Goal: Information Seeking & Learning: Learn about a topic

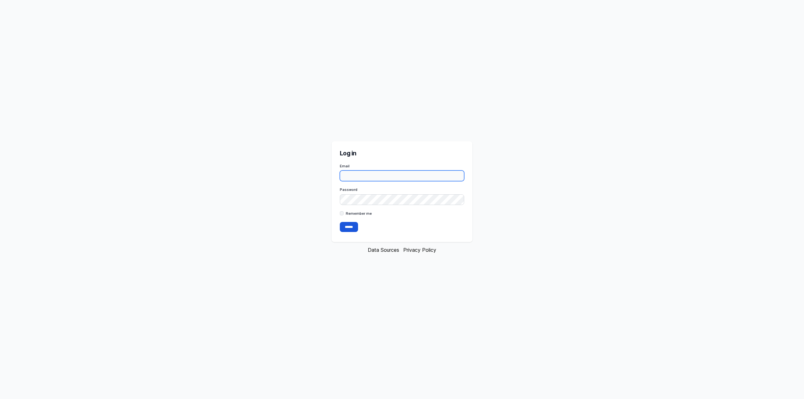
click at [379, 177] on input "Email" at bounding box center [402, 176] width 125 height 11
paste input "**********"
type input "**********"
click at [348, 225] on input "******" at bounding box center [349, 227] width 18 height 10
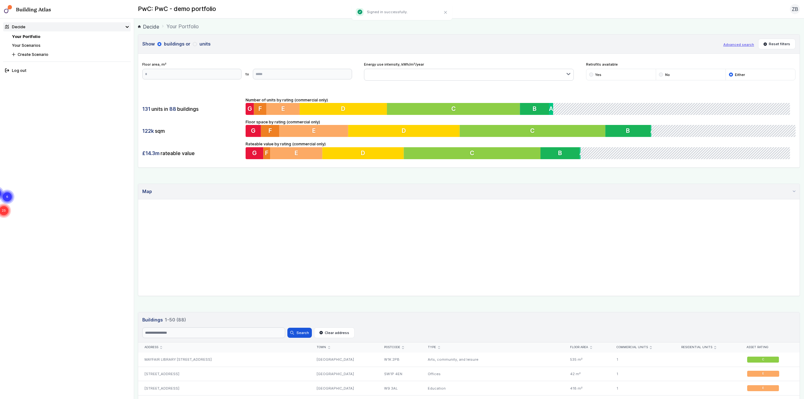
drag, startPoint x: 501, startPoint y: 255, endPoint x: 489, endPoint y: 256, distance: 11.3
click at [138, 200] on gmp-map "25 6 3 26 22 4 2" at bounding box center [138, 200] width 0 height 0
click at [138, 200] on gmp-map "2 3 9 5 2 2 2 2 2 2 2 4 2 13 3 3 2 10 3 2 3" at bounding box center [138, 200] width 0 height 0
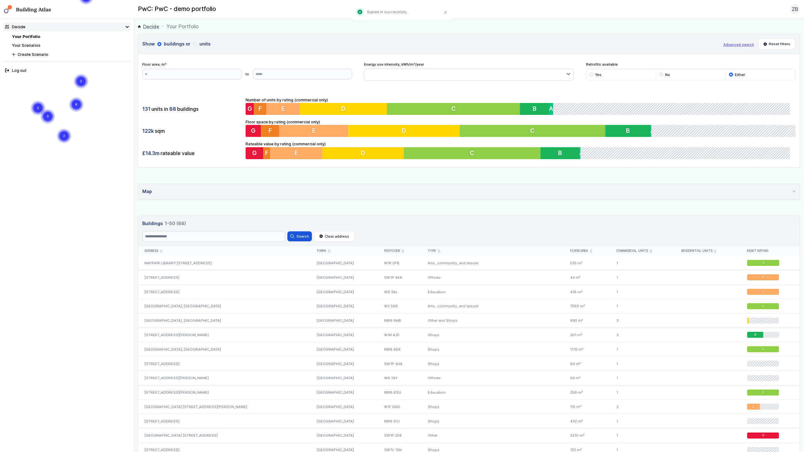
drag, startPoint x: 512, startPoint y: 232, endPoint x: 381, endPoint y: 225, distance: 130.3
click at [0, 0] on gmp-map "3 2 2 5 2 2 2 2 2 2 2 2 2 2 3 2 2 2 2" at bounding box center [0, 0] width 0 height 0
click at [81, 31] on gmp-advanced-marker "CLEOPATRAS KIOSK" at bounding box center [81, 31] width 0 height 0
click at [0, 0] on gmp-map "2 3 9 5 2 2 2 2 2 2 2 4 2 13 3 3 2 10 3 2 3" at bounding box center [0, 0] width 0 height 0
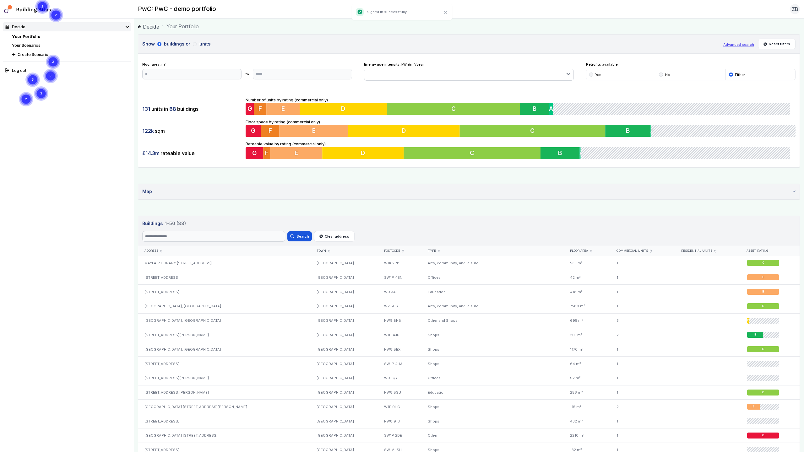
click at [0, 0] on gmp-map "2 3 9 5 2 2 2 2 2 2 2 4 2 13 3 3 2 10 3 2 3" at bounding box center [0, 0] width 0 height 0
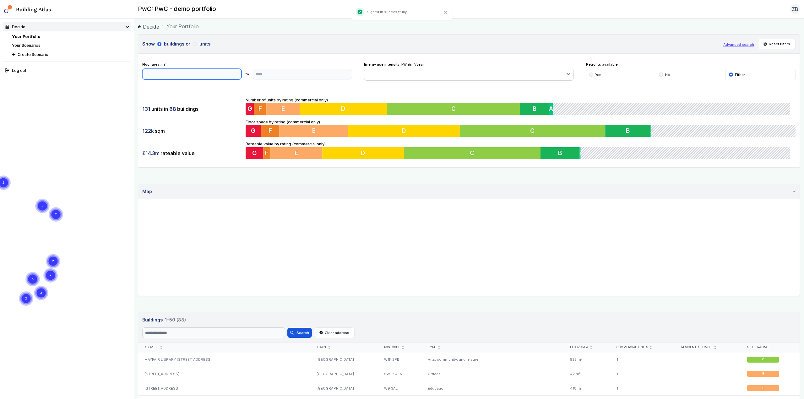
click at [196, 79] on input "number" at bounding box center [191, 74] width 99 height 11
click at [218, 94] on div "131 units in 88 buildings 122k sqm £14.3m rateable value Number of units by rat…" at bounding box center [469, 128] width 662 height 79
click at [218, 357] on div "MAYFAIR LIBRARY [STREET_ADDRESS]" at bounding box center [224, 360] width 173 height 14
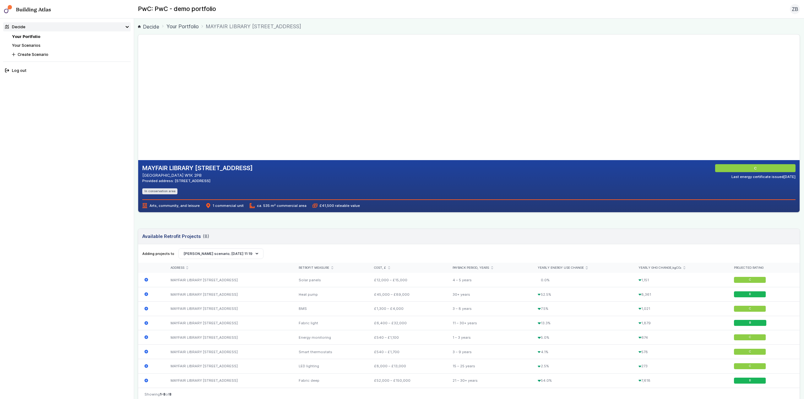
drag, startPoint x: 269, startPoint y: 115, endPoint x: 309, endPoint y: 123, distance: 41.1
click at [138, 123] on gmp-map-3d at bounding box center [138, 98] width 0 height 126
drag, startPoint x: 311, startPoint y: 126, endPoint x: 288, endPoint y: 102, distance: 33.8
click at [138, 102] on gmp-map-3d at bounding box center [138, 98] width 0 height 126
drag, startPoint x: 310, startPoint y: 120, endPoint x: 348, endPoint y: 89, distance: 48.6
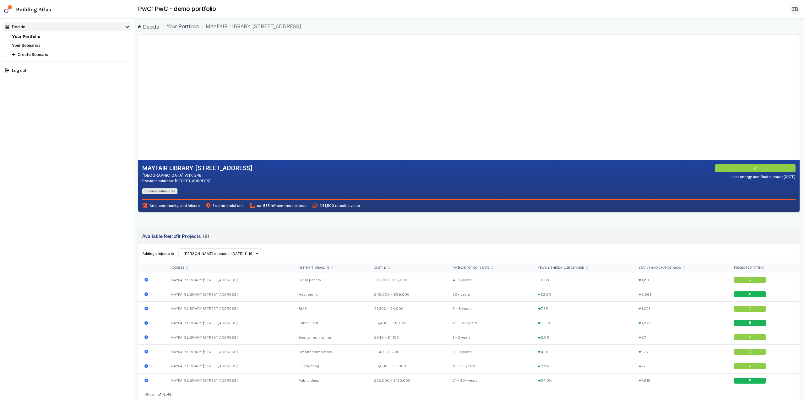
drag, startPoint x: 298, startPoint y: 110, endPoint x: 545, endPoint y: 91, distance: 248.0
click at [138, 115] on gmp-map-3d at bounding box center [138, 98] width 0 height 126
click at [138, 50] on gmp-map at bounding box center [138, 98] width 0 height 126
drag, startPoint x: 647, startPoint y: 96, endPoint x: 629, endPoint y: 113, distance: 24.2
click at [138, 113] on gmp-map at bounding box center [138, 98] width 0 height 126
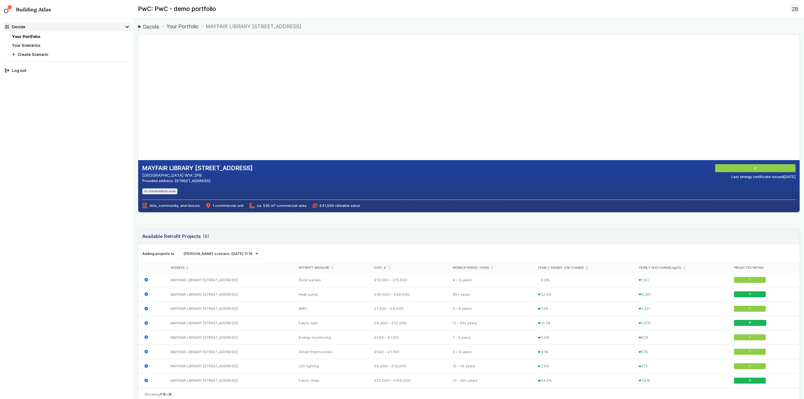
drag, startPoint x: 291, startPoint y: 105, endPoint x: 289, endPoint y: 135, distance: 29.6
drag, startPoint x: 282, startPoint y: 133, endPoint x: 283, endPoint y: 106, distance: 27.3
drag, startPoint x: 305, startPoint y: 142, endPoint x: 305, endPoint y: 123, distance: 18.5
click at [138, 123] on gmp-map-3d at bounding box center [138, 98] width 0 height 126
drag, startPoint x: 310, startPoint y: 132, endPoint x: 307, endPoint y: 113, distance: 19.2
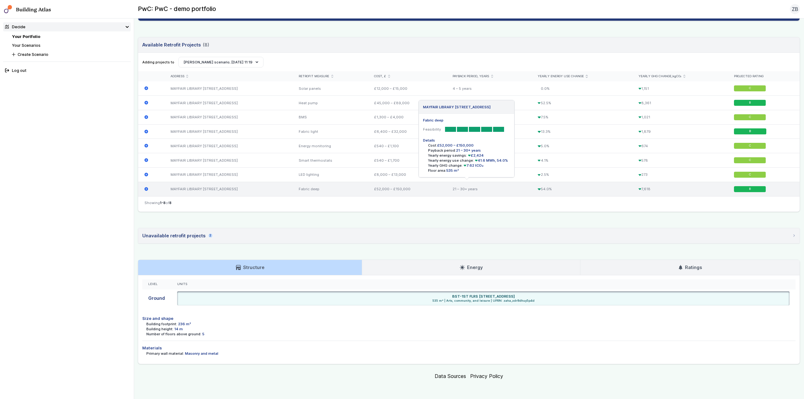
scroll to position [193, 0]
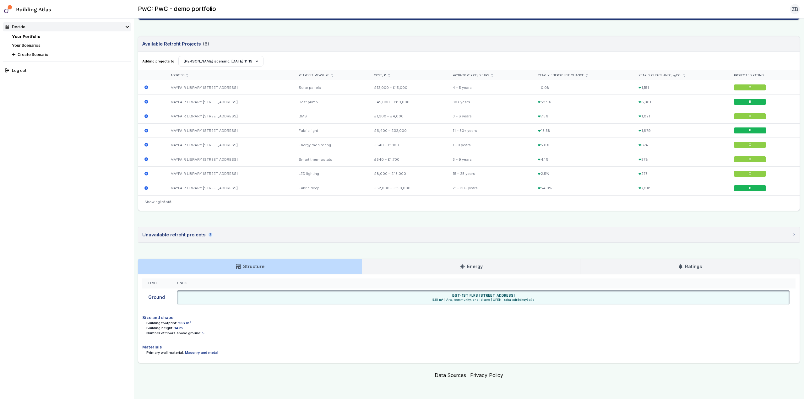
click at [273, 233] on summary "Unavailable retrofit projects 2" at bounding box center [469, 235] width 662 height 15
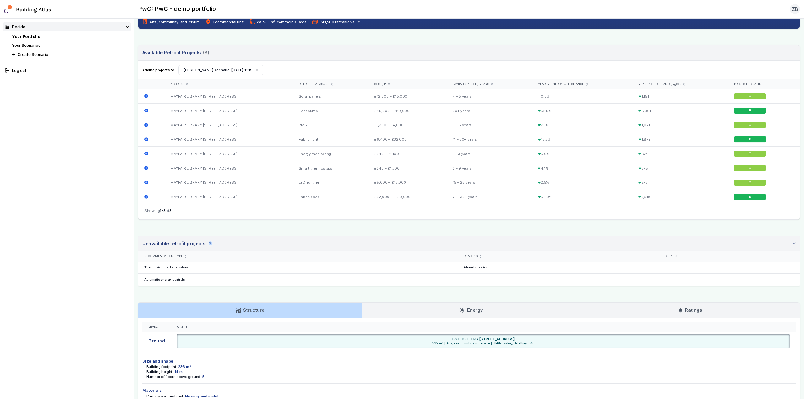
scroll to position [165, 0]
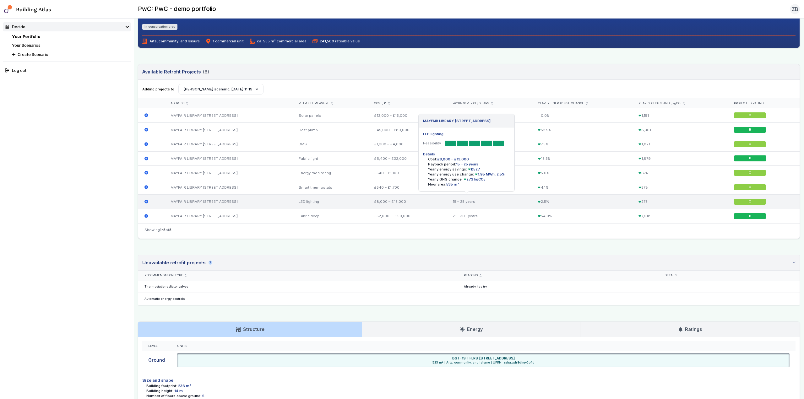
click at [144, 202] on div "MAYFAIR LIBRARY [STREET_ADDRESS] LED lighting Feasibility Details Cost: £8,000 …" at bounding box center [151, 202] width 26 height 14
click at [145, 202] on icon "submit" at bounding box center [147, 202] width 4 height 4
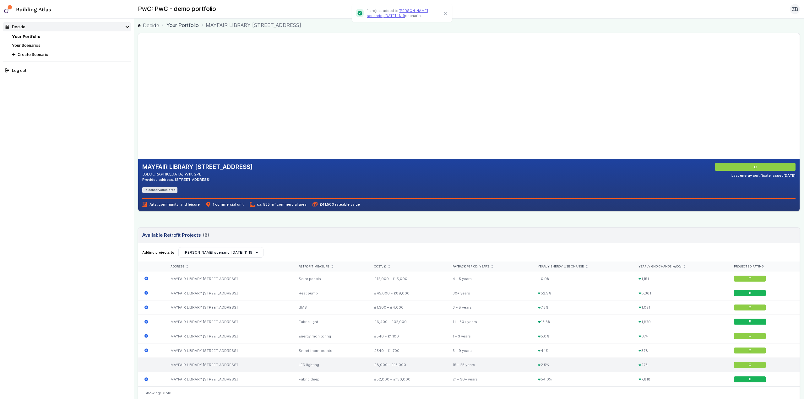
scroll to position [0, 0]
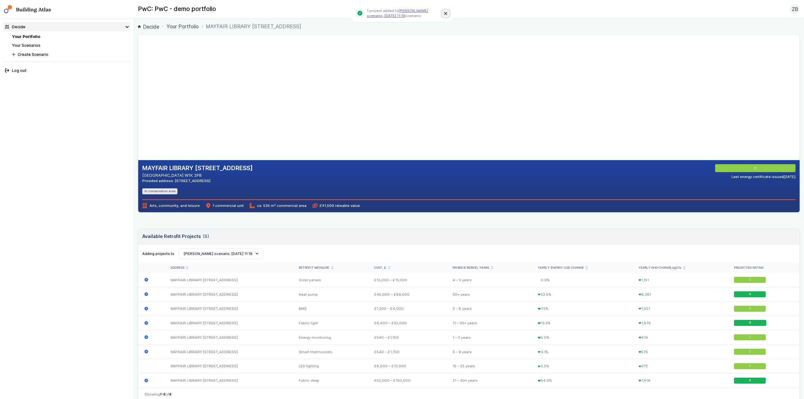
click at [401, 12] on icon "Close" at bounding box center [445, 13] width 3 height 3
click at [250, 255] on button "[PERSON_NAME] scenario; [DATE] 11:19" at bounding box center [220, 254] width 85 height 11
click at [0, 0] on button "[PERSON_NAME] scenario; [DATE] 11:19" at bounding box center [0, 0] width 0 height 0
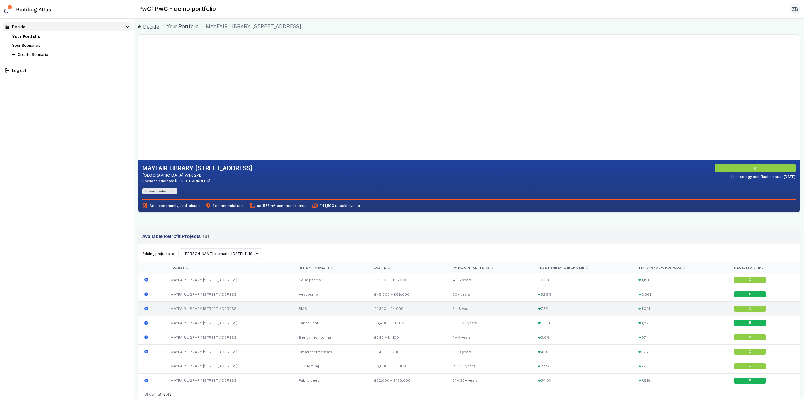
click at [350, 310] on div "BMS" at bounding box center [330, 309] width 75 height 14
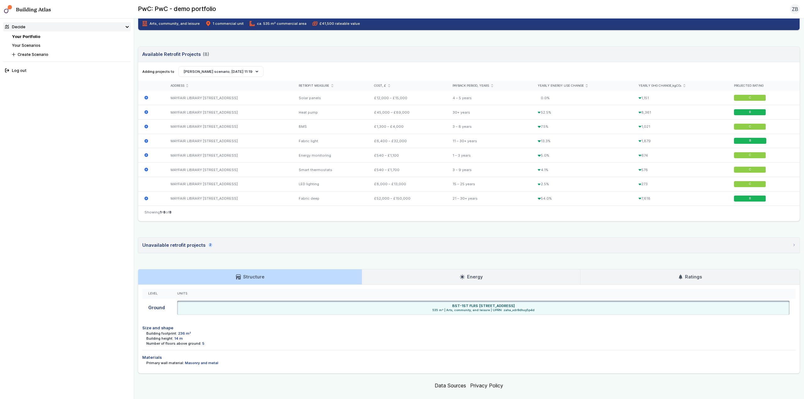
scroll to position [193, 0]
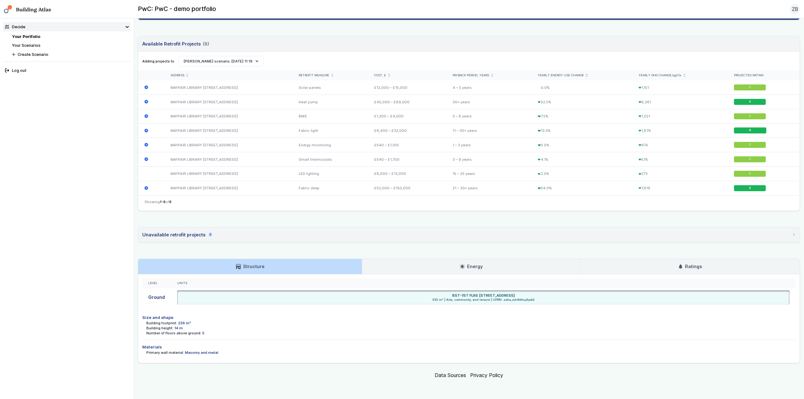
click at [401, 262] on link "Energy" at bounding box center [471, 266] width 218 height 15
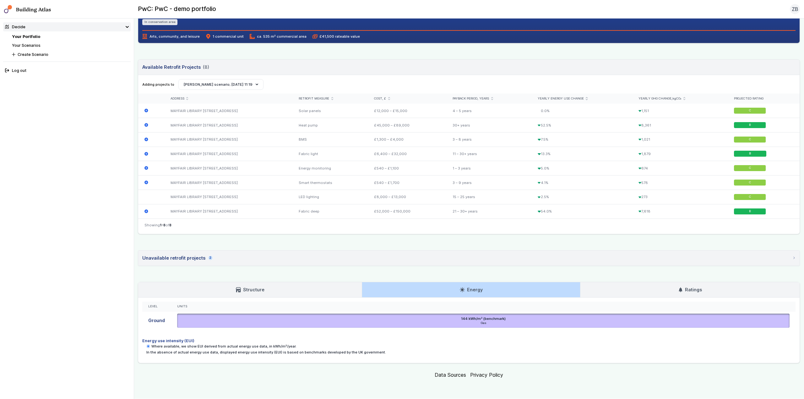
click at [293, 287] on link "Structure" at bounding box center [250, 289] width 224 height 15
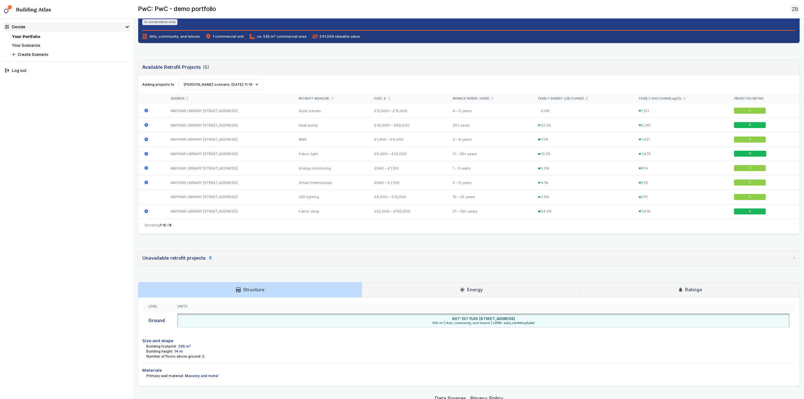
click at [401, 291] on link "Energy" at bounding box center [471, 289] width 218 height 15
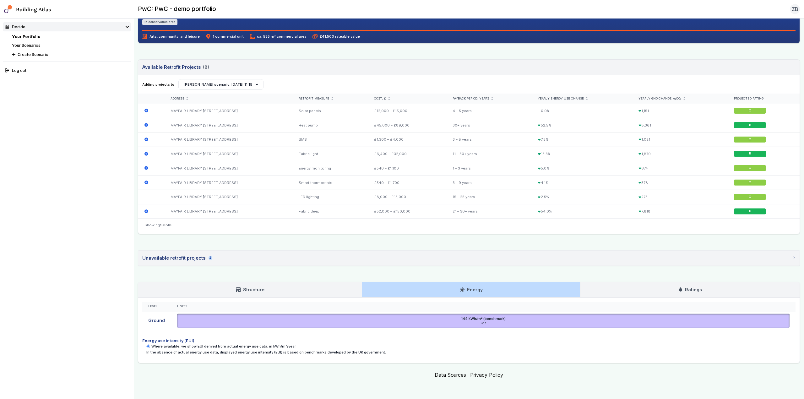
click at [314, 287] on link "Structure" at bounding box center [250, 289] width 224 height 15
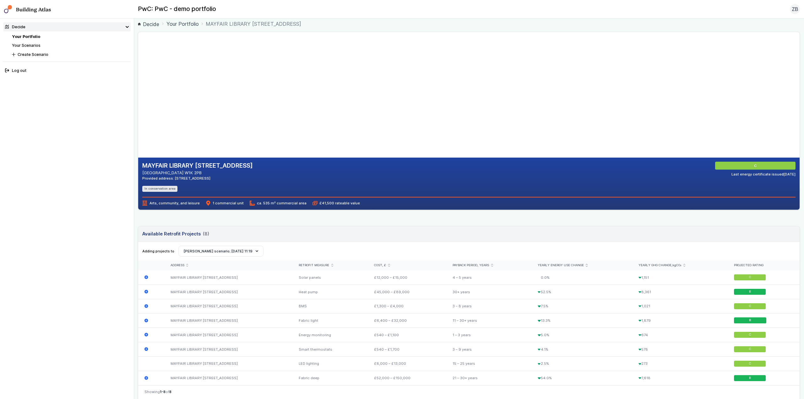
scroll to position [0, 0]
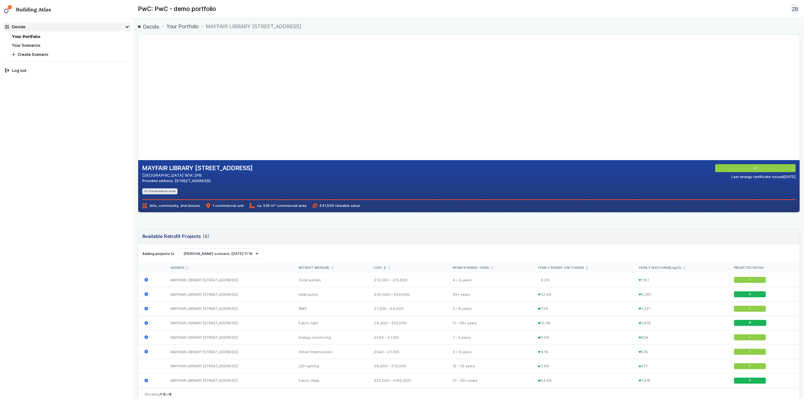
click at [184, 22] on main "Decide Your Portfolio MAYFAIR LIBRARY [STREET_ADDRESS] MAYFAIR LIBRARY [STREET_…" at bounding box center [469, 209] width 670 height 381
click at [184, 23] on link "Your Portfolio" at bounding box center [183, 27] width 32 height 8
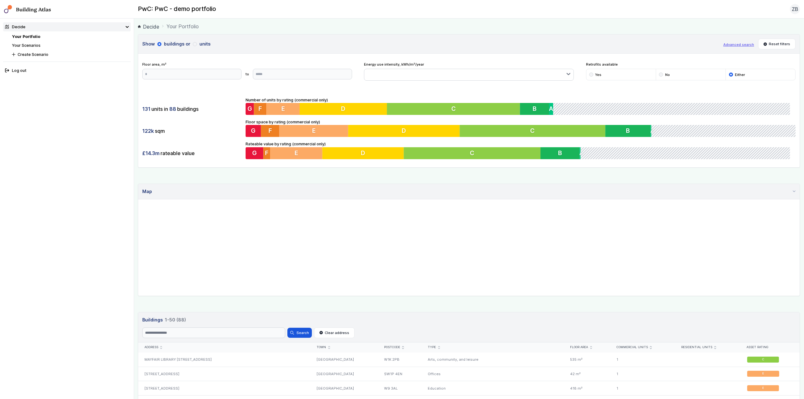
drag, startPoint x: 524, startPoint y: 272, endPoint x: 447, endPoint y: 246, distance: 80.6
click at [138, 200] on gmp-map "2 3 9 5 2 2 2 2 2 2 2 4 2 13 3 3 2 10 3 2 3" at bounding box center [138, 200] width 0 height 0
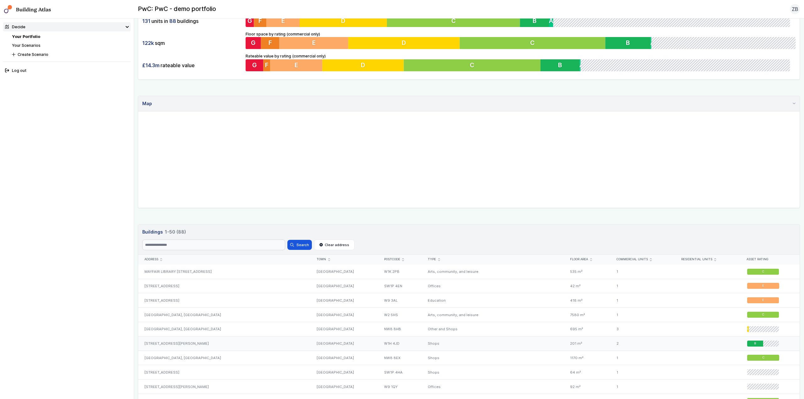
scroll to position [94, 0]
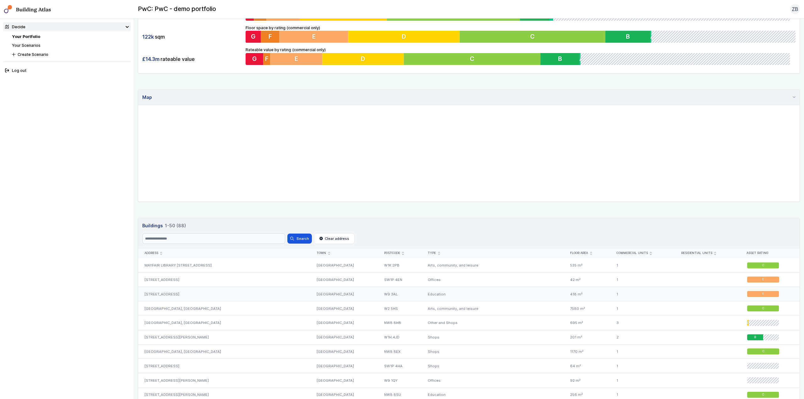
click at [249, 298] on div "[STREET_ADDRESS]" at bounding box center [224, 294] width 173 height 14
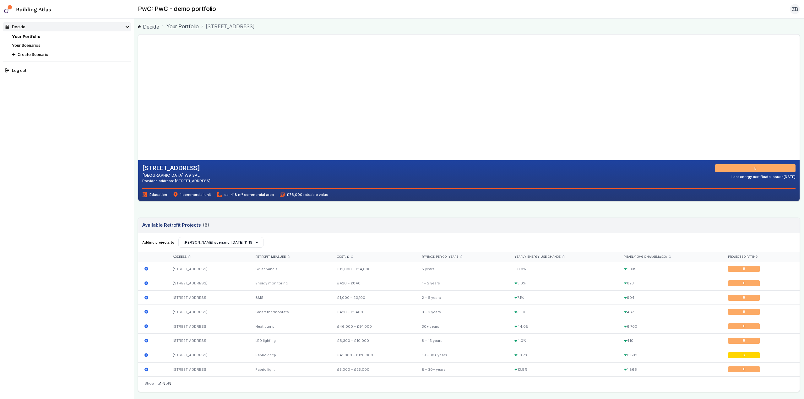
drag, startPoint x: 328, startPoint y: 123, endPoint x: 280, endPoint y: 160, distance: 60.3
click at [138, 160] on gmp-map-3d at bounding box center [138, 98] width 0 height 126
drag, startPoint x: 313, startPoint y: 115, endPoint x: 302, endPoint y: 93, distance: 25.0
drag, startPoint x: 326, startPoint y: 83, endPoint x: 286, endPoint y: 90, distance: 40.1
drag, startPoint x: 360, startPoint y: 70, endPoint x: 273, endPoint y: 54, distance: 88.3
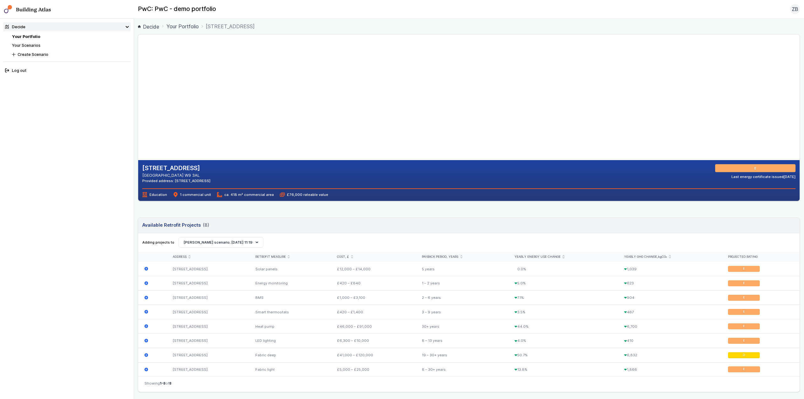
drag, startPoint x: 391, startPoint y: 65, endPoint x: 406, endPoint y: 59, distance: 16.2
drag, startPoint x: 345, startPoint y: 118, endPoint x: 343, endPoint y: 136, distance: 18.4
click at [138, 136] on gmp-map-3d at bounding box center [138, 98] width 0 height 126
drag, startPoint x: 348, startPoint y: 92, endPoint x: 341, endPoint y: 143, distance: 51.3
click at [138, 143] on gmp-map-3d at bounding box center [138, 98] width 0 height 126
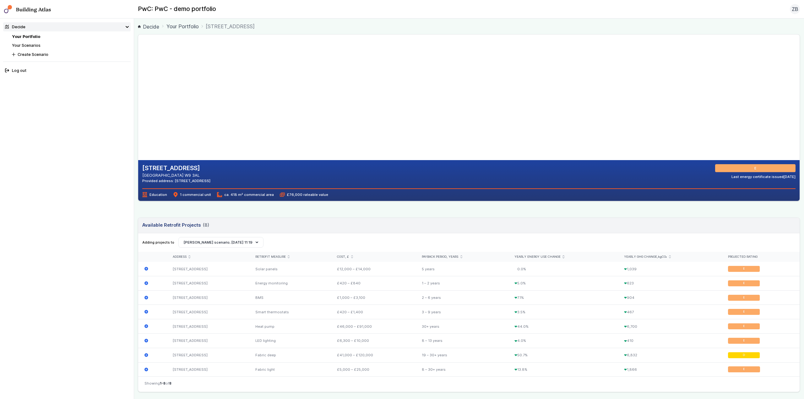
drag, startPoint x: 359, startPoint y: 123, endPoint x: 350, endPoint y: 90, distance: 34.7
drag, startPoint x: 357, startPoint y: 70, endPoint x: 332, endPoint y: 96, distance: 36.7
click at [138, 96] on gmp-map-3d at bounding box center [138, 98] width 0 height 126
drag, startPoint x: 336, startPoint y: 114, endPoint x: 324, endPoint y: 80, distance: 36.6
drag, startPoint x: 354, startPoint y: 112, endPoint x: 272, endPoint y: 107, distance: 82.5
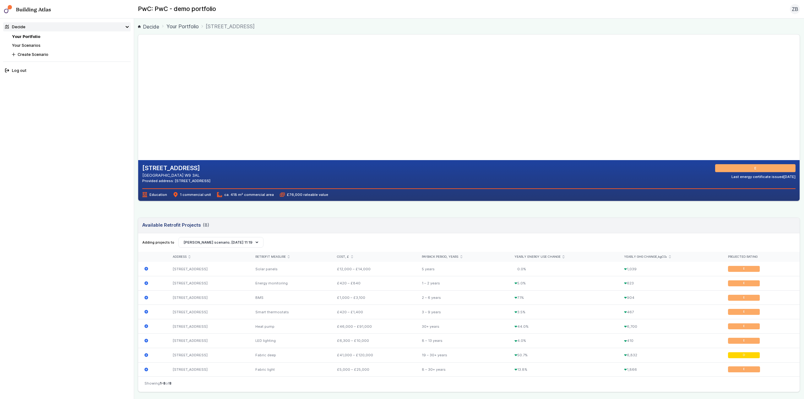
drag, startPoint x: 415, startPoint y: 130, endPoint x: 324, endPoint y: 98, distance: 96.8
click at [138, 98] on gmp-map-3d at bounding box center [138, 98] width 0 height 126
drag, startPoint x: 367, startPoint y: 96, endPoint x: 383, endPoint y: 102, distance: 16.3
click at [182, 25] on link "Your Portfolio" at bounding box center [183, 27] width 32 height 8
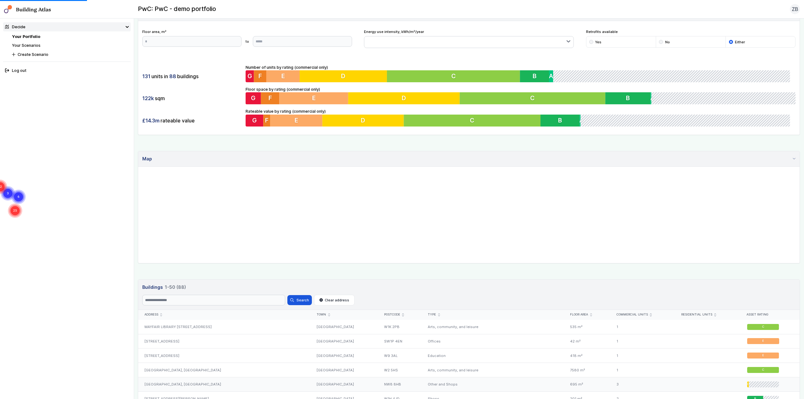
scroll to position [63, 0]
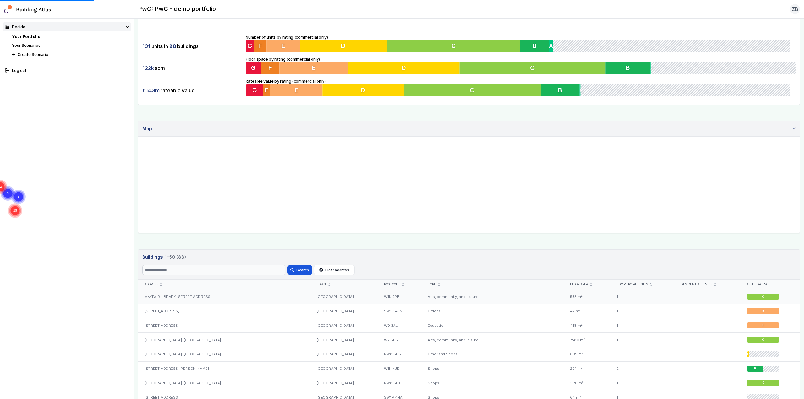
click at [239, 294] on div "MAYFAIR LIBRARY [STREET_ADDRESS]" at bounding box center [224, 297] width 173 height 14
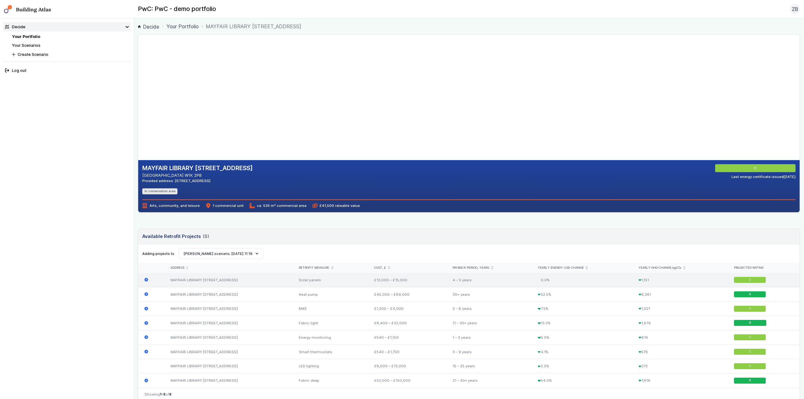
click at [401, 282] on div "£12,000 – £15,000" at bounding box center [407, 280] width 79 height 14
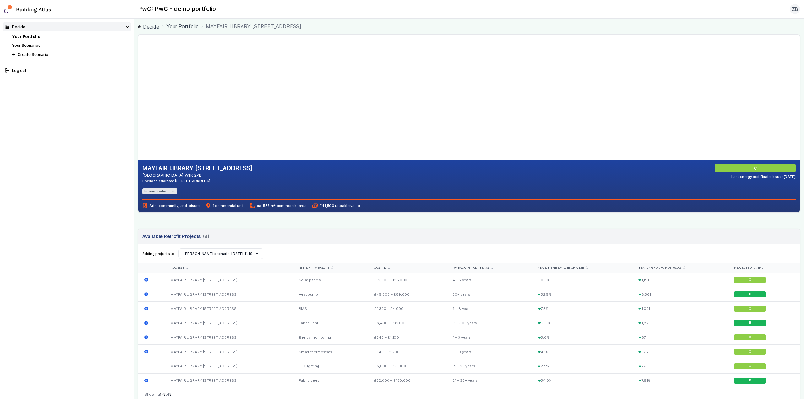
click at [184, 28] on link "Your Portfolio" at bounding box center [183, 27] width 32 height 8
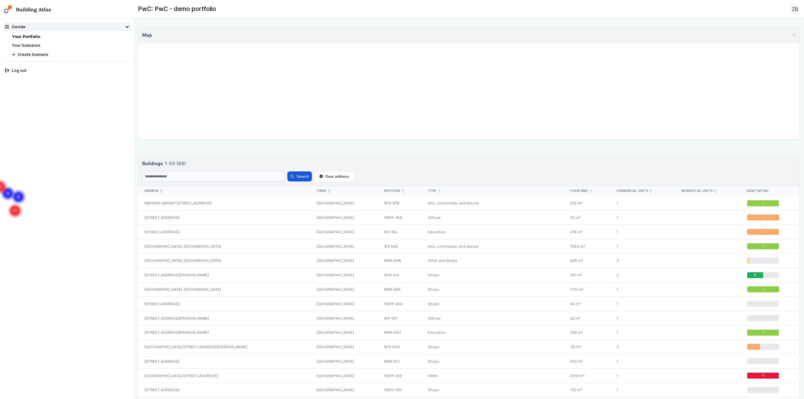
scroll to position [157, 0]
click at [195, 344] on div "[GEOGRAPHIC_DATA] [STREET_ADDRESS][PERSON_NAME]" at bounding box center [224, 346] width 173 height 14
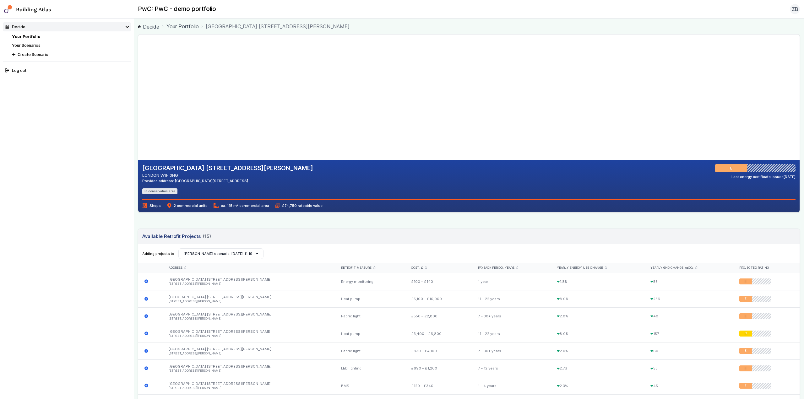
click at [188, 28] on link "Your Portfolio" at bounding box center [183, 27] width 32 height 8
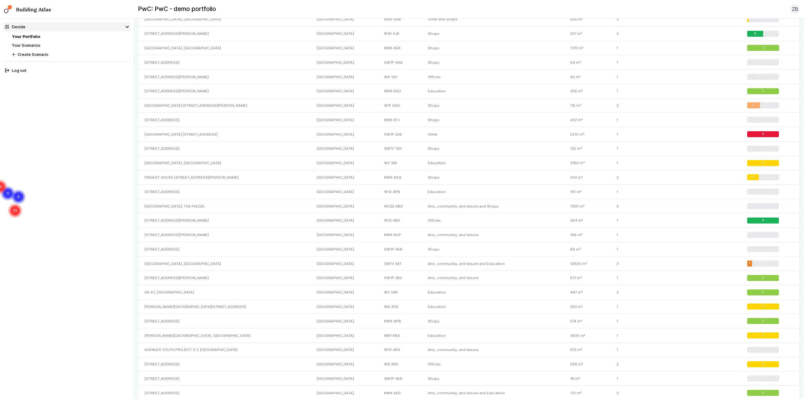
scroll to position [440, 0]
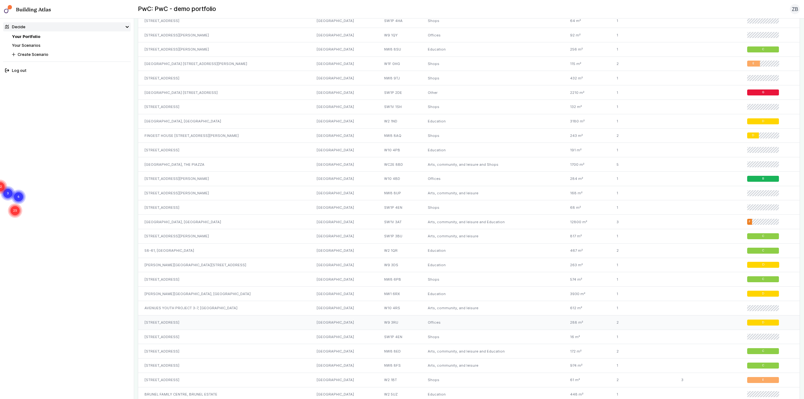
click at [198, 322] on div "[STREET_ADDRESS]" at bounding box center [224, 322] width 173 height 14
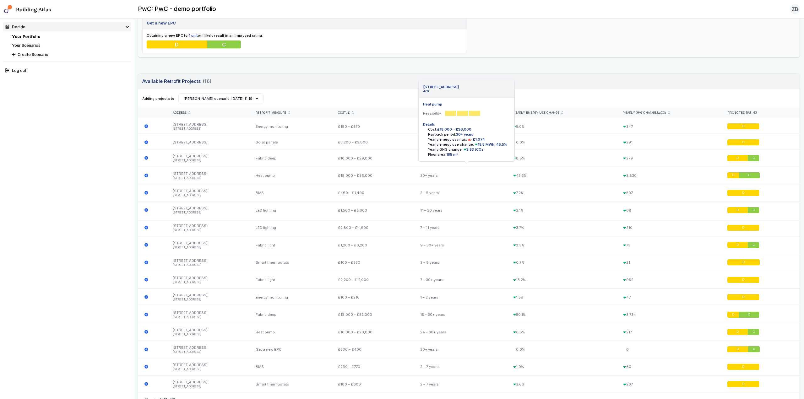
scroll to position [251, 0]
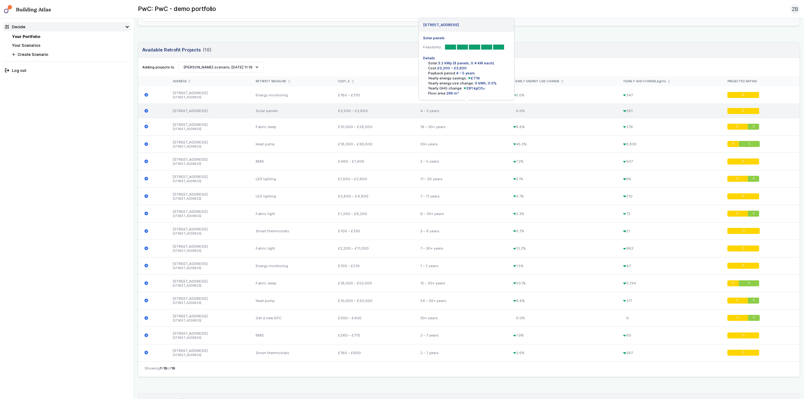
click at [285, 113] on div "Solar panels" at bounding box center [291, 111] width 82 height 14
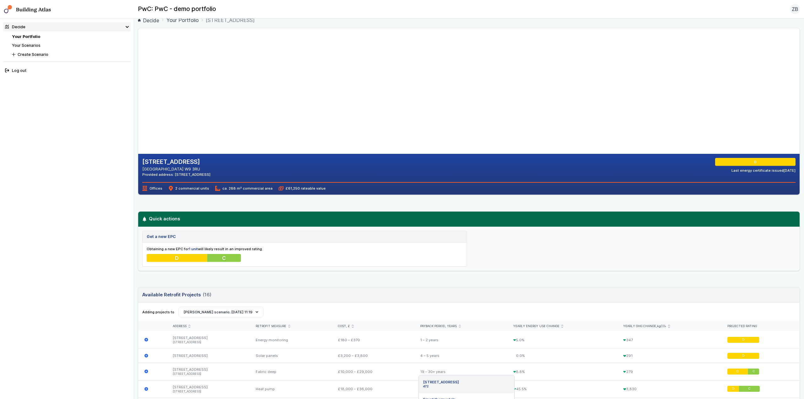
scroll to position [0, 0]
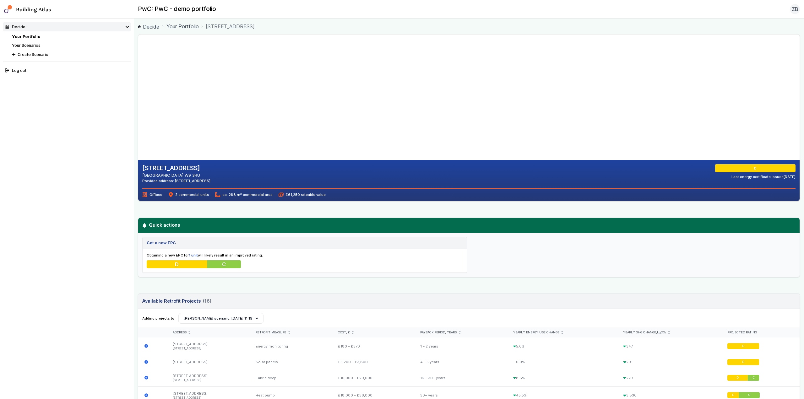
click at [190, 24] on link "Your Portfolio" at bounding box center [183, 27] width 32 height 8
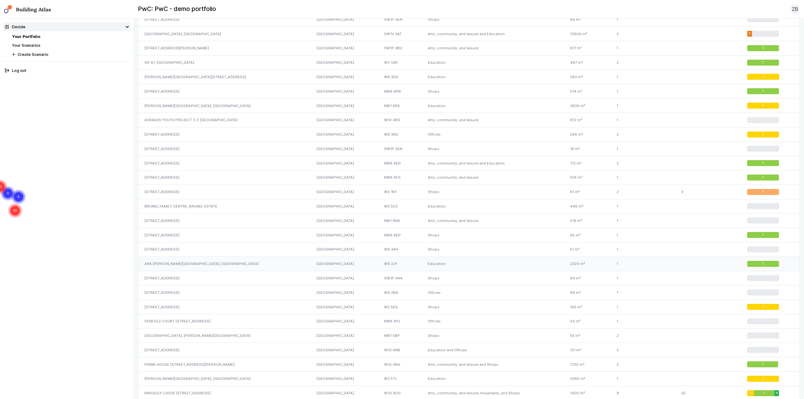
scroll to position [628, 0]
click at [206, 229] on div "[STREET_ADDRESS]" at bounding box center [224, 235] width 173 height 14
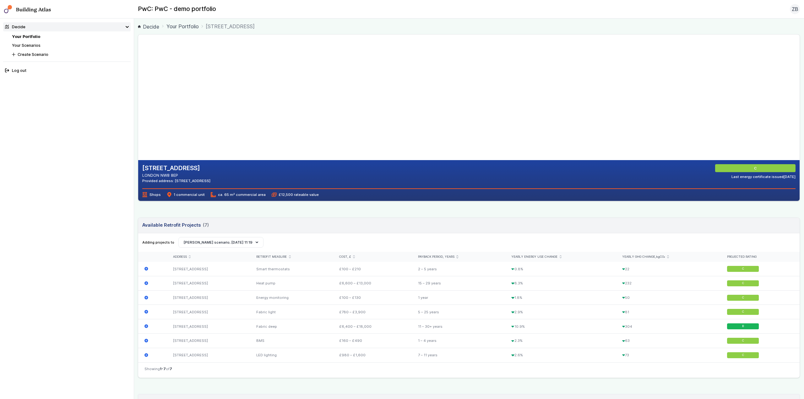
drag, startPoint x: 370, startPoint y: 134, endPoint x: 353, endPoint y: 122, distance: 21.2
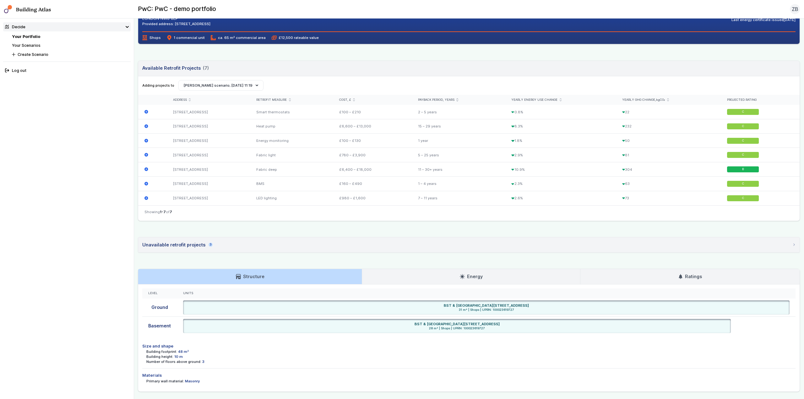
scroll to position [31, 0]
